Goal: Transaction & Acquisition: Purchase product/service

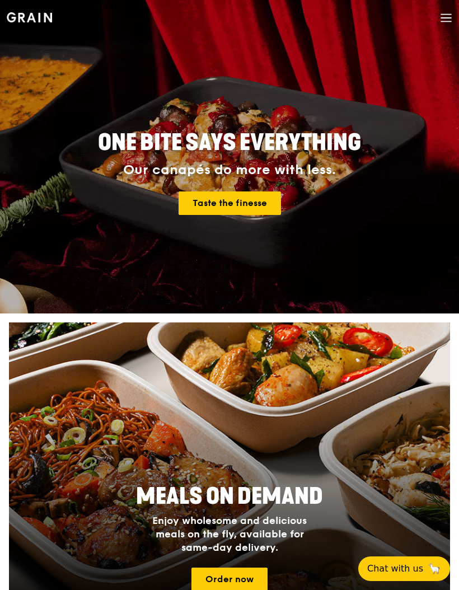
click at [444, 21] on icon at bounding box center [446, 21] width 10 height 0
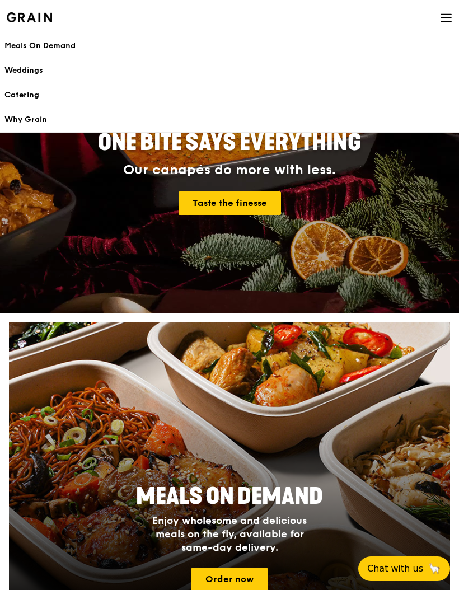
click at [37, 96] on div "Catering" at bounding box center [229, 95] width 450 height 11
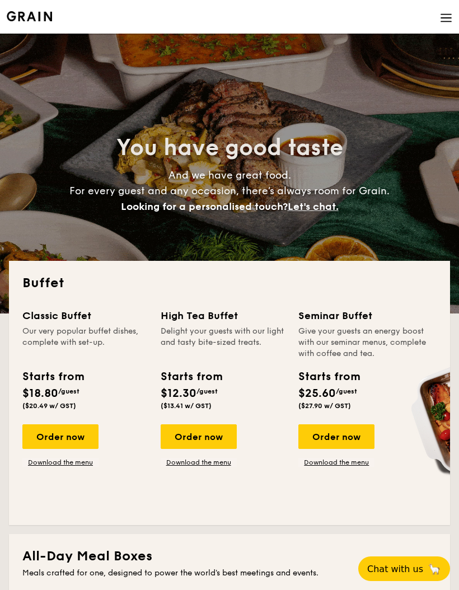
select select
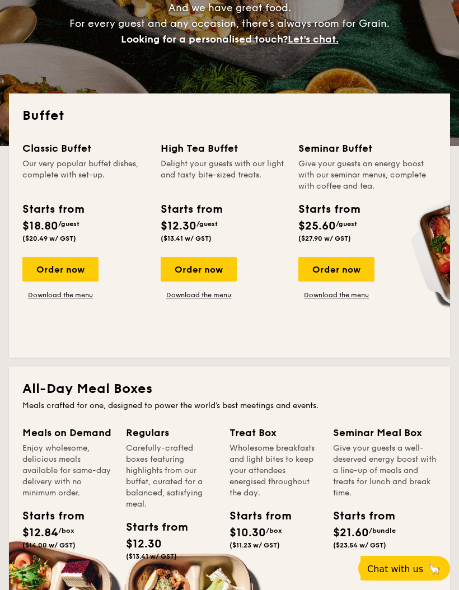
scroll to position [170, 0]
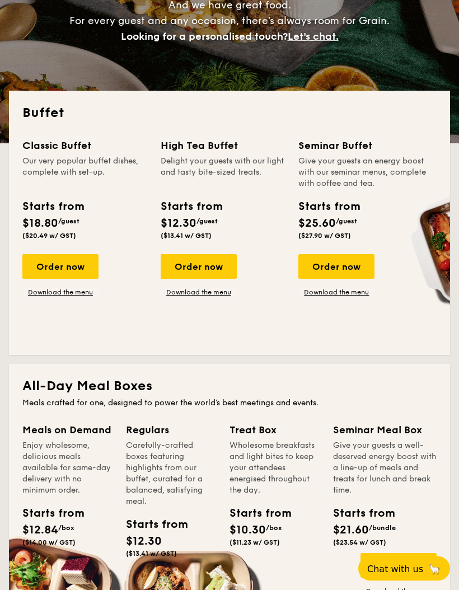
click at [74, 270] on div "Order now" at bounding box center [60, 267] width 76 height 25
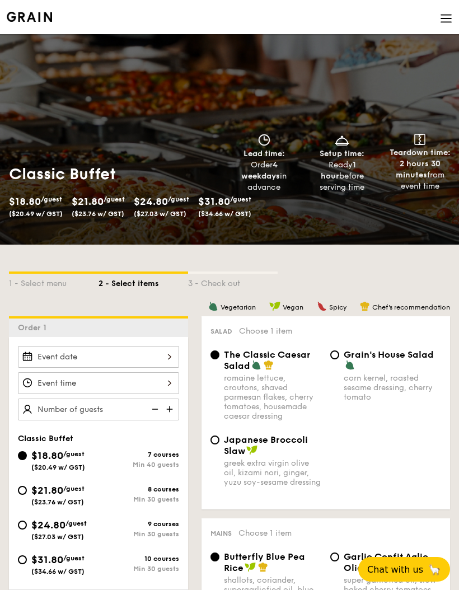
scroll to position [211, 0]
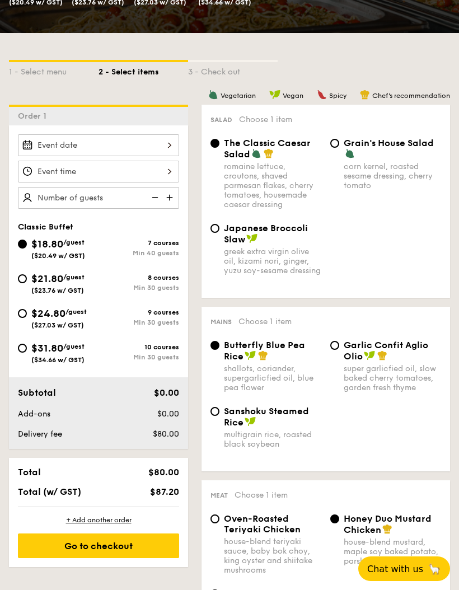
select select
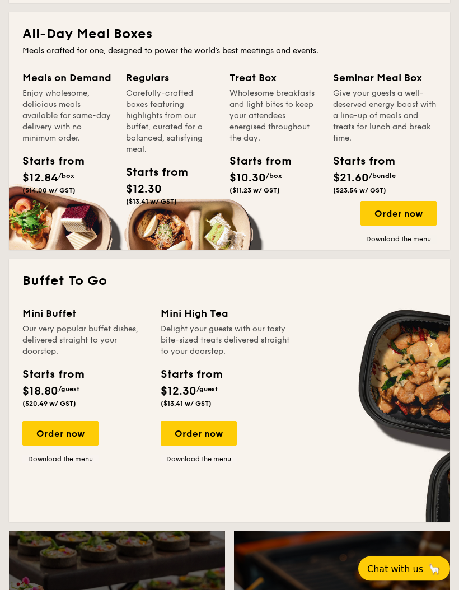
scroll to position [523, 0]
click at [77, 438] on div "Order now" at bounding box center [60, 433] width 76 height 25
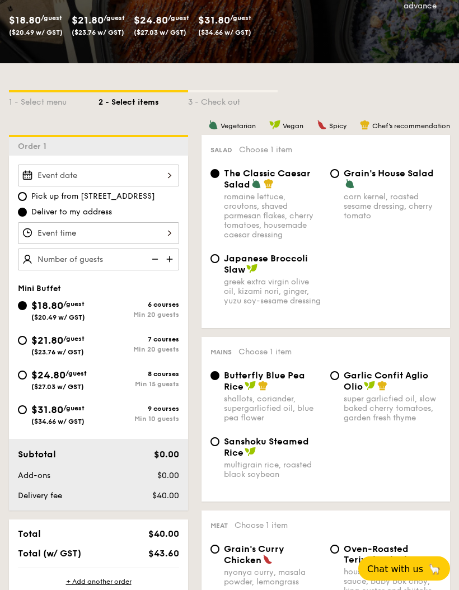
scroll to position [181, 0]
click at [37, 416] on span "$31.80" at bounding box center [47, 410] width 32 height 12
click at [27, 415] on input "$31.80 /guest ($34.66 w/ GST) 9 courses Min 10 guests" at bounding box center [22, 410] width 9 height 9
radio input "true"
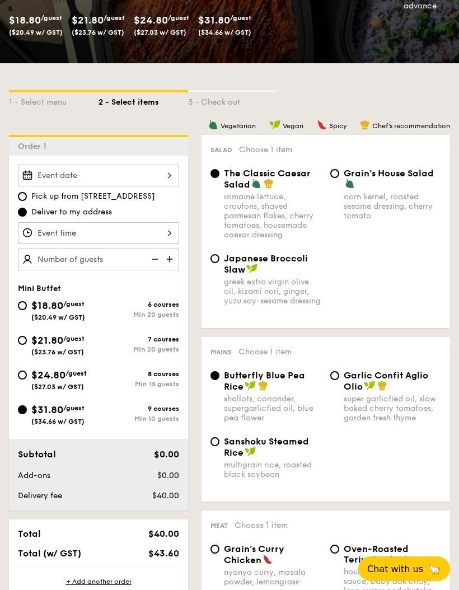
radio input "true"
radio input "false"
radio input "true"
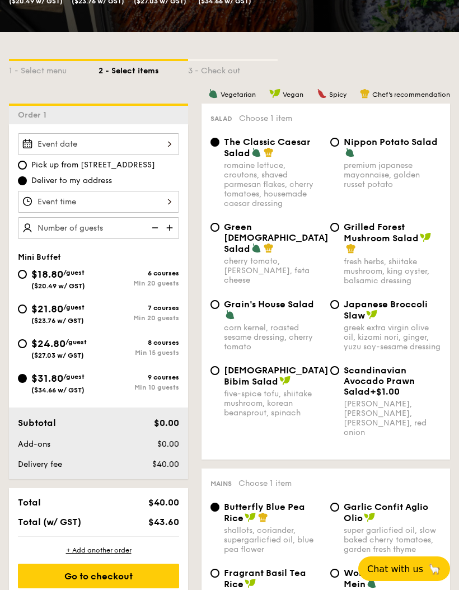
scroll to position [215, 0]
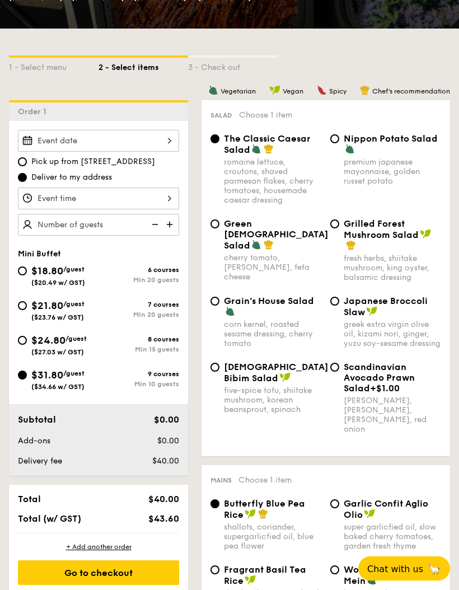
click at [173, 235] on img at bounding box center [170, 225] width 17 height 21
click at [176, 232] on img at bounding box center [170, 224] width 17 height 21
click at [170, 235] on img at bounding box center [170, 224] width 17 height 21
click at [152, 234] on img at bounding box center [154, 224] width 17 height 21
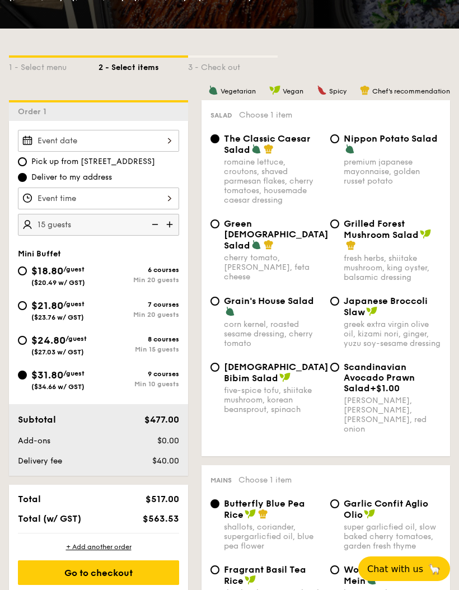
click at [156, 234] on img at bounding box center [154, 224] width 17 height 21
type input "10 guests"
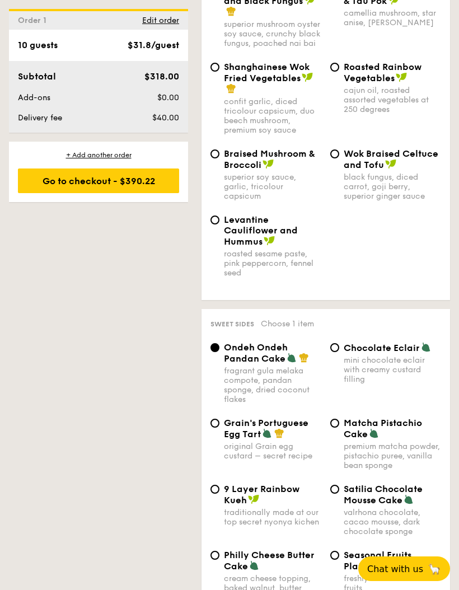
scroll to position [1970, 0]
